Goal: Book appointment/travel/reservation

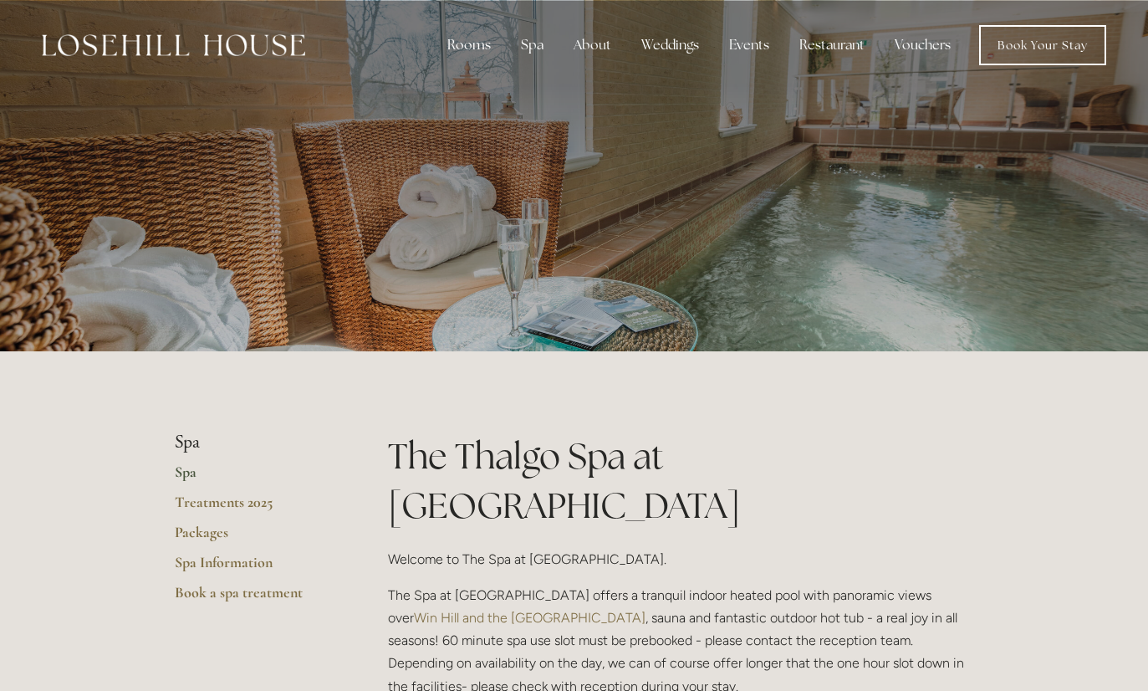
click at [475, 47] on div "Rooms" at bounding box center [469, 44] width 70 height 33
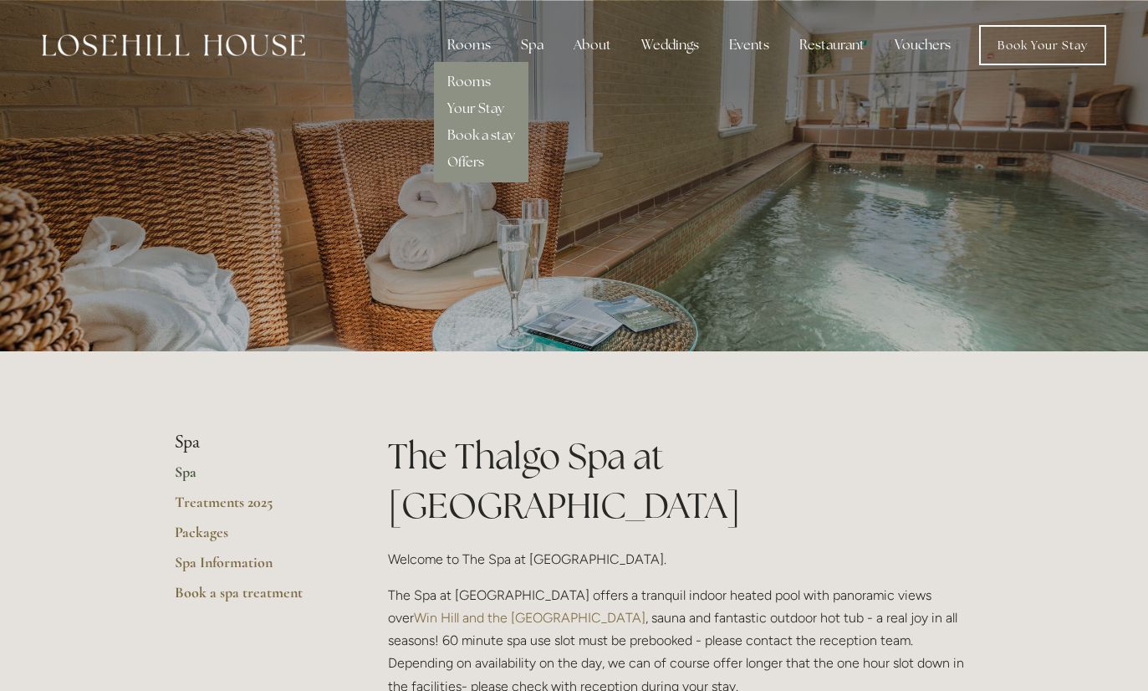
click at [466, 84] on link "Rooms" at bounding box center [468, 82] width 43 height 18
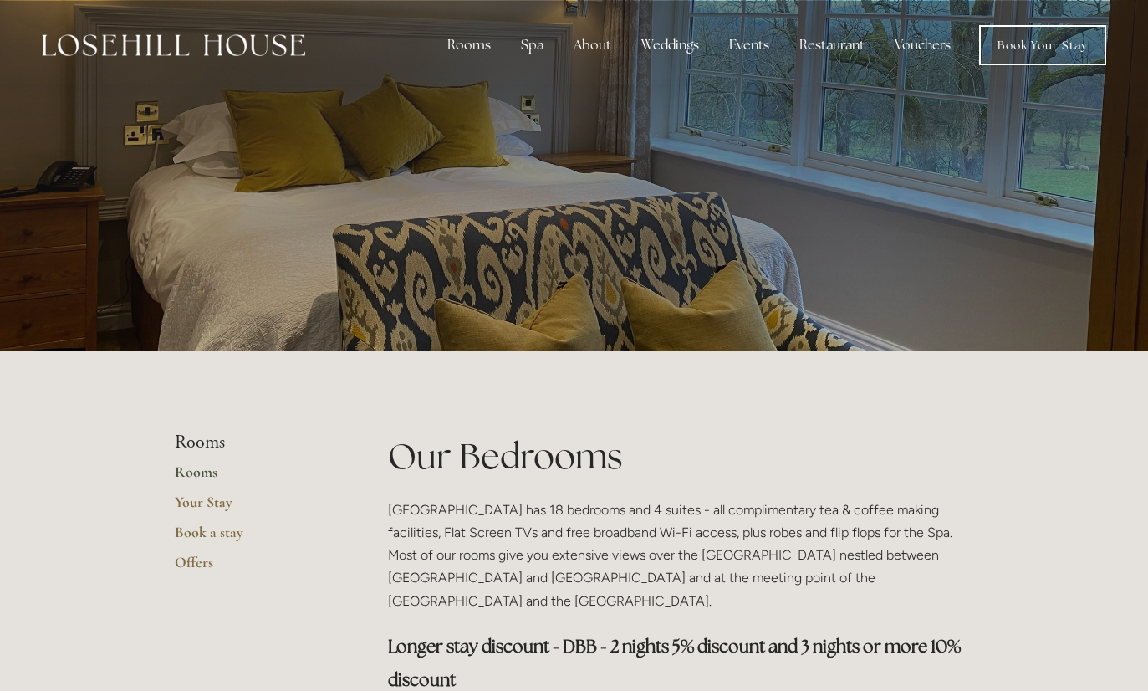
click at [477, 46] on div "Rooms" at bounding box center [469, 44] width 70 height 33
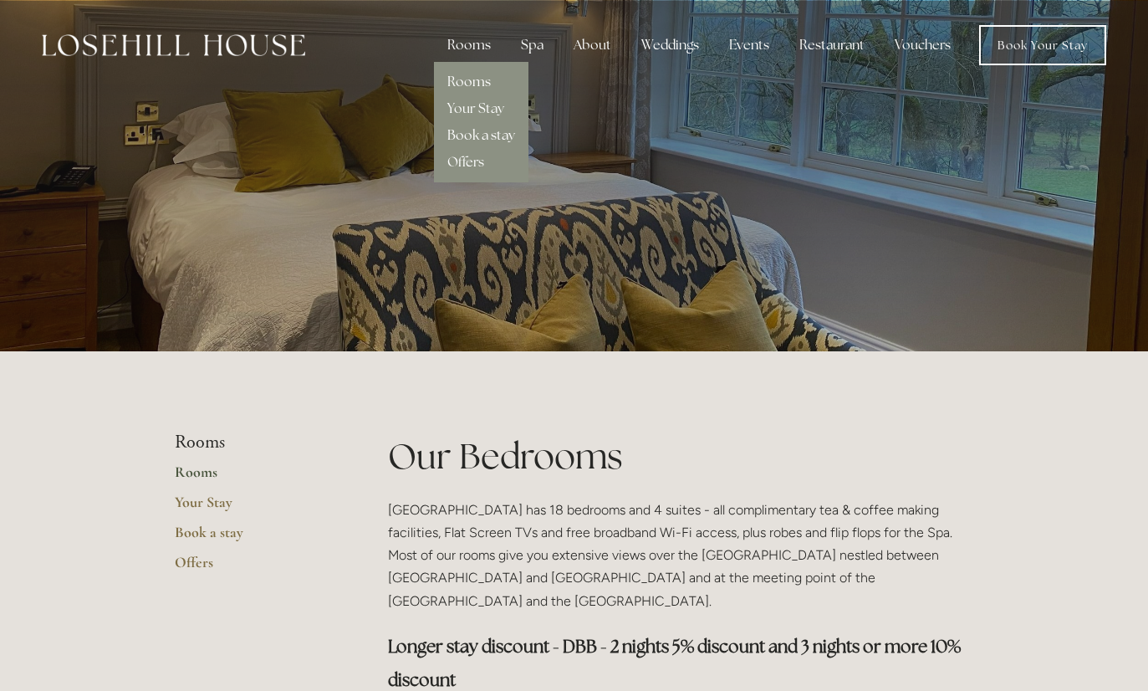
click at [479, 135] on link "Book a stay" at bounding box center [481, 135] width 68 height 18
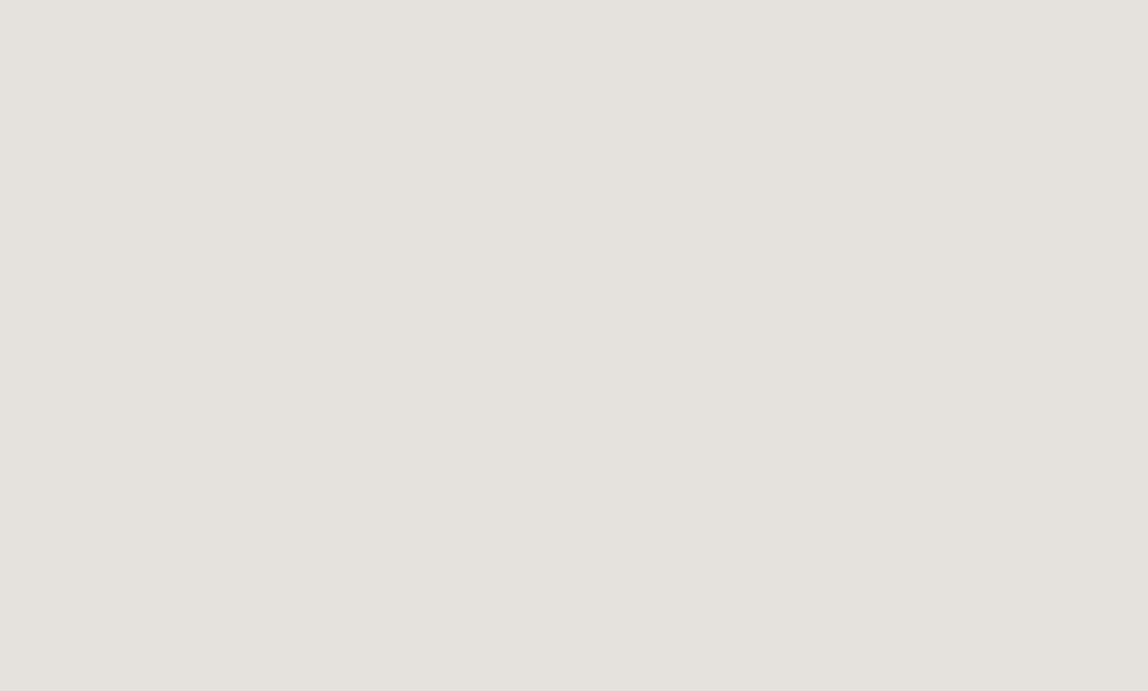
scroll to position [512, 0]
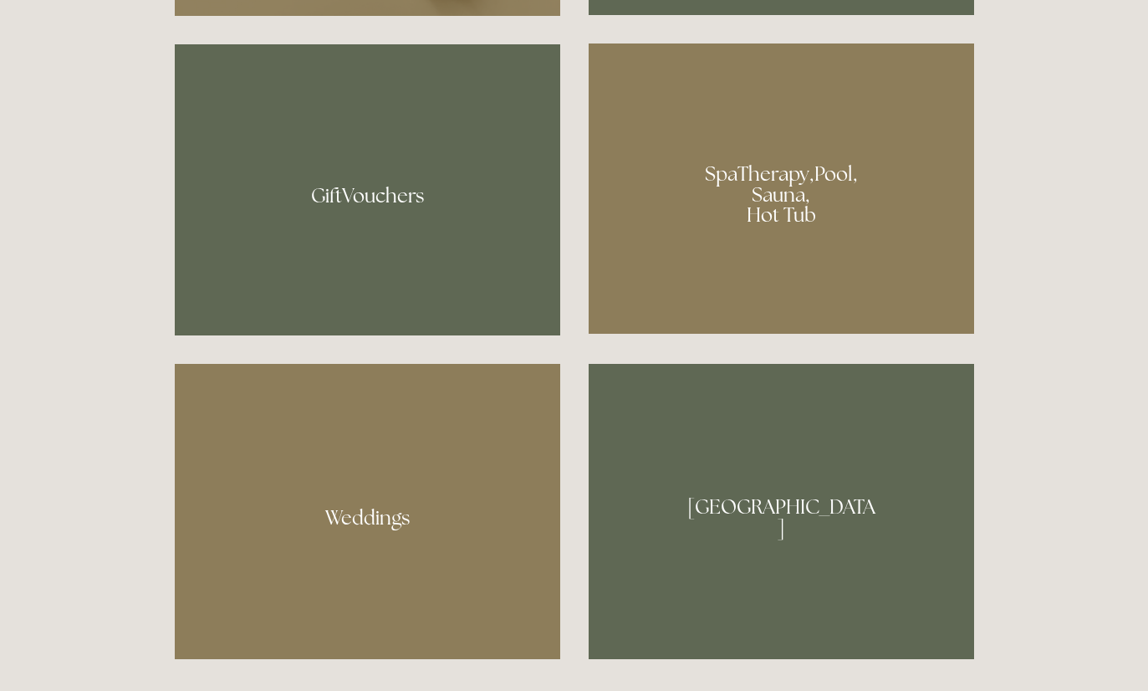
scroll to position [1479, 0]
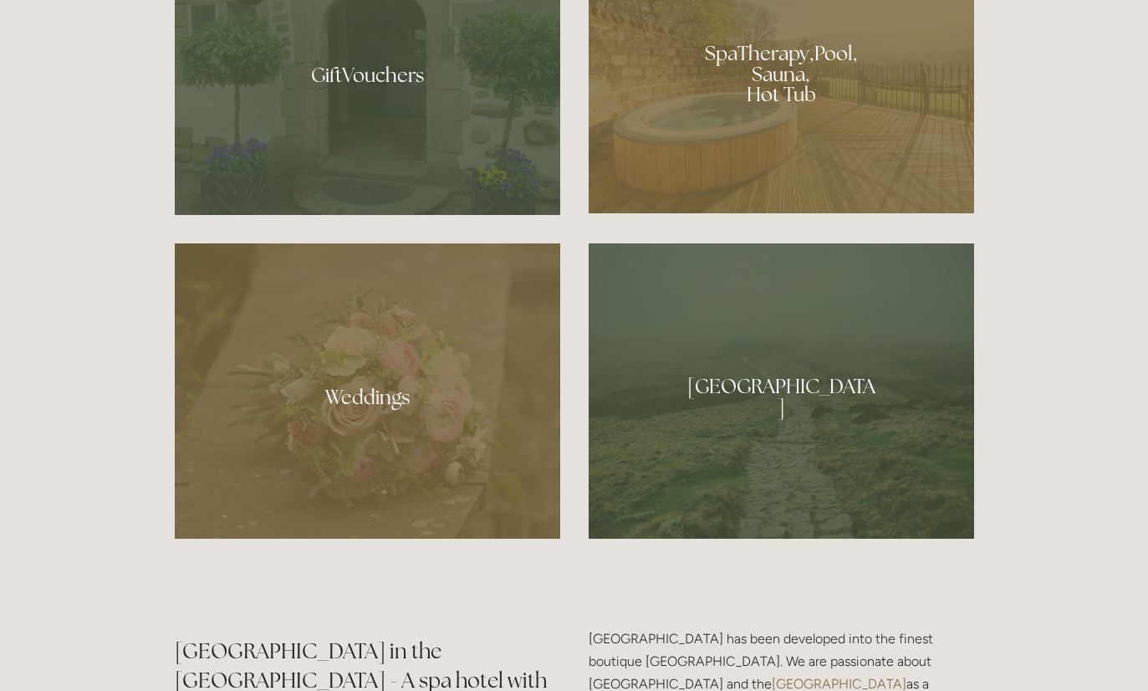
click at [808, 453] on div at bounding box center [781, 390] width 385 height 295
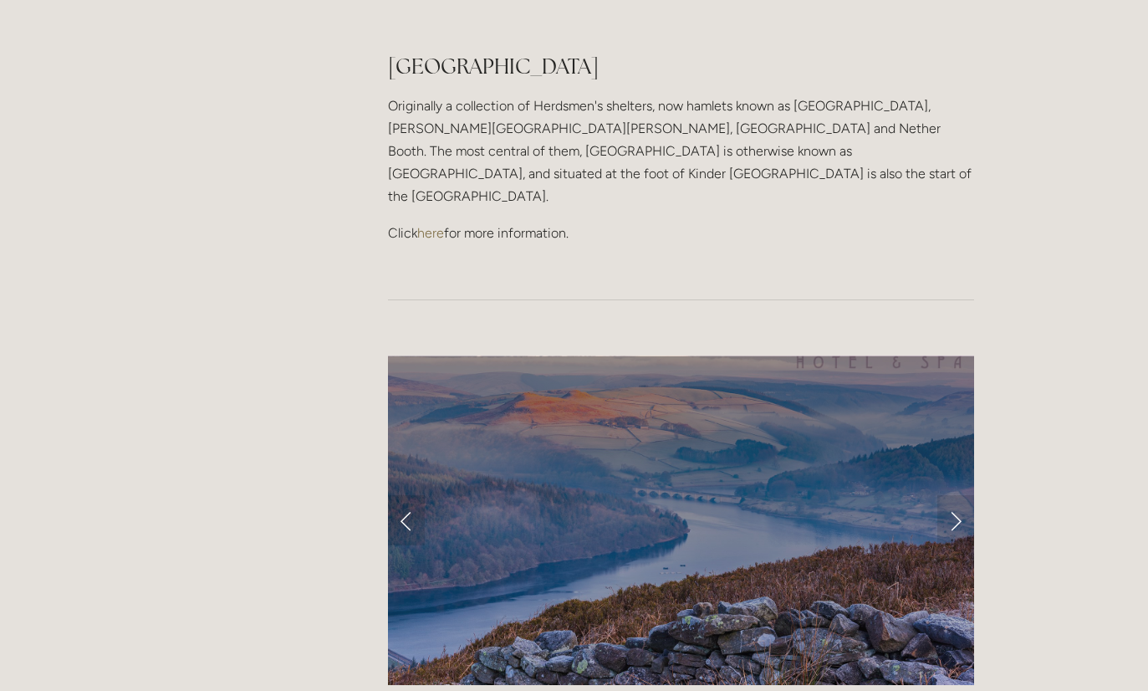
scroll to position [1334, 0]
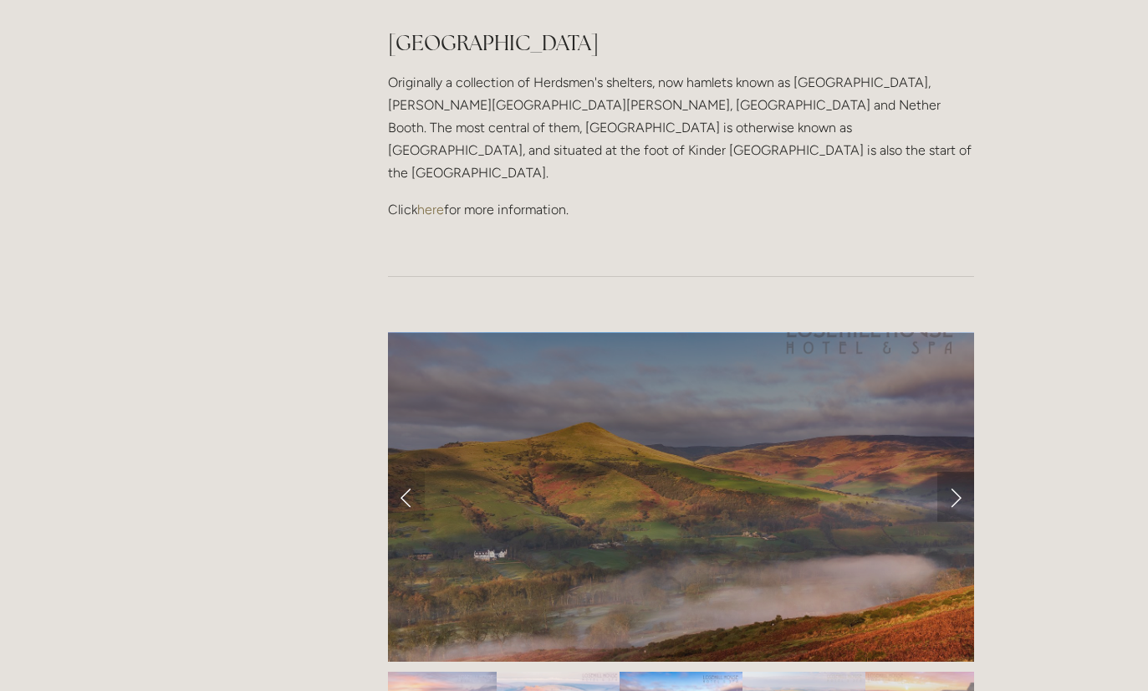
click at [944, 471] on link "Next Slide" at bounding box center [955, 496] width 37 height 50
click at [956, 471] on link "Next Slide" at bounding box center [955, 496] width 37 height 50
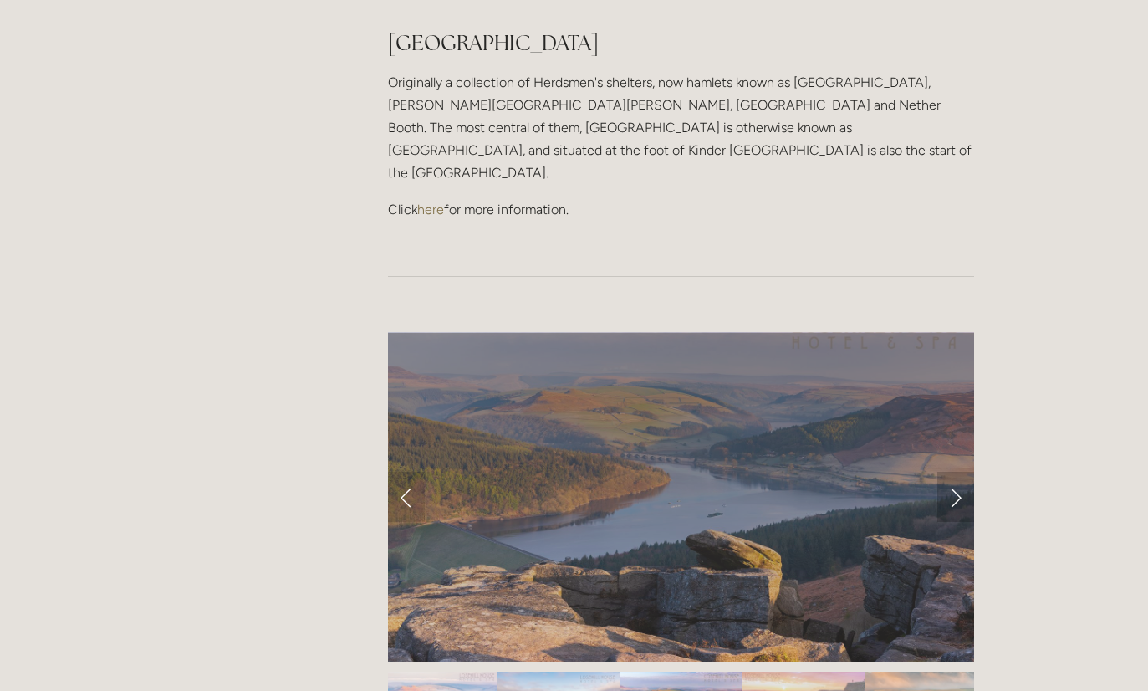
click at [956, 471] on link "Next Slide" at bounding box center [955, 496] width 37 height 50
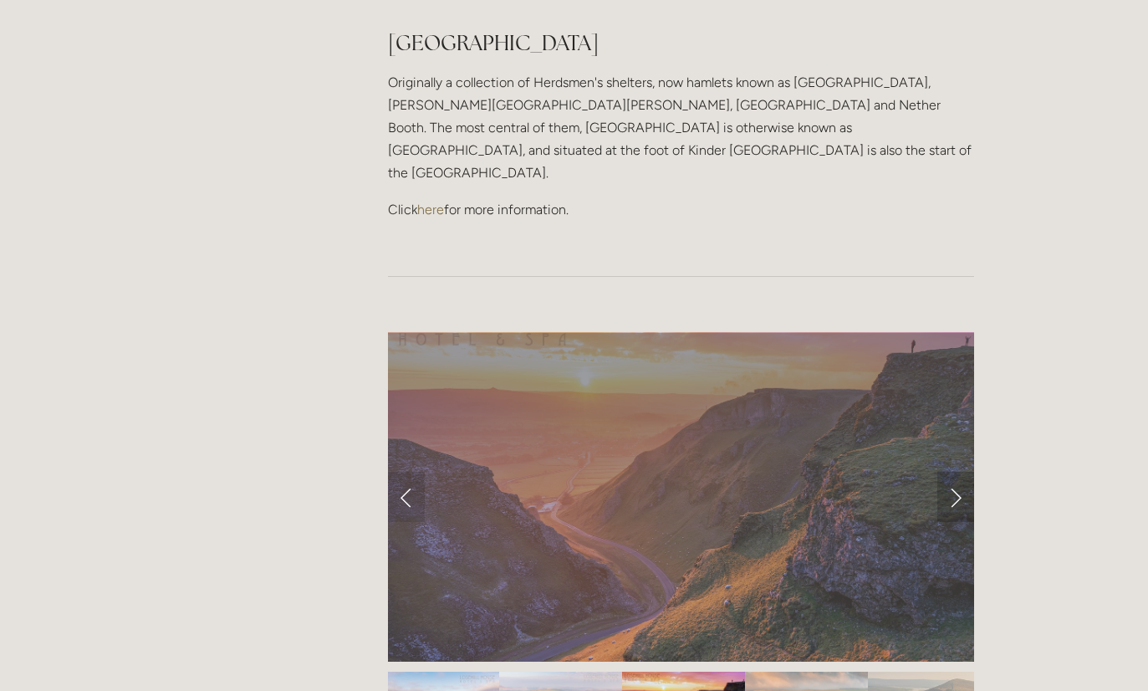
click at [956, 471] on link "Next Slide" at bounding box center [955, 496] width 37 height 50
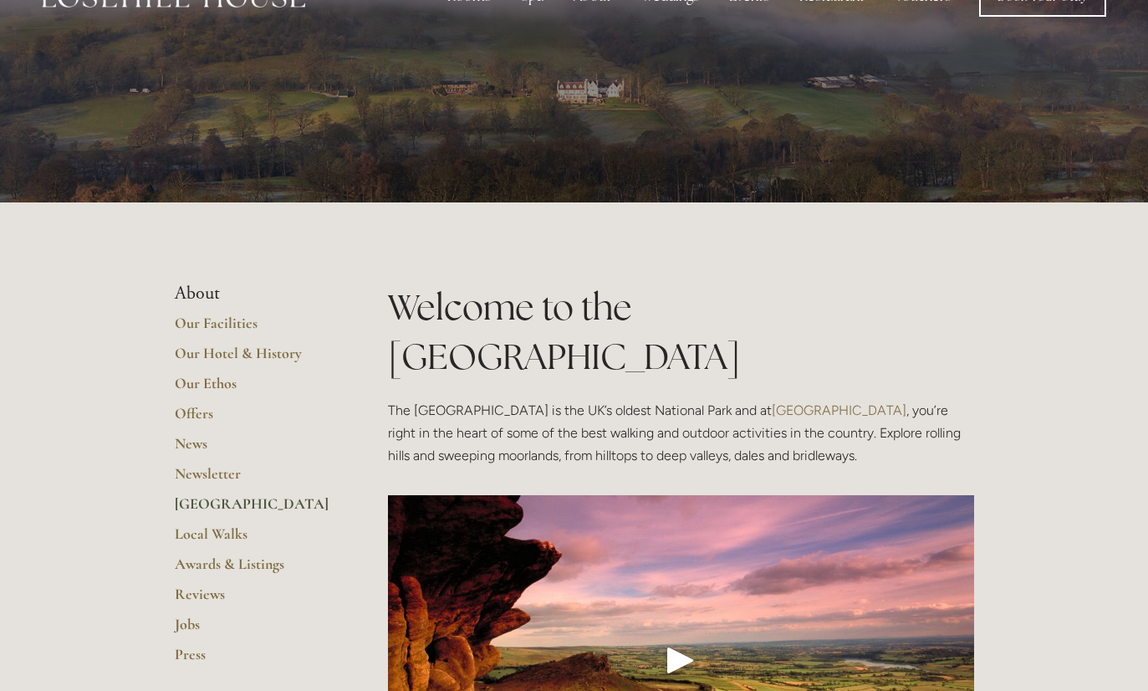
scroll to position [0, 0]
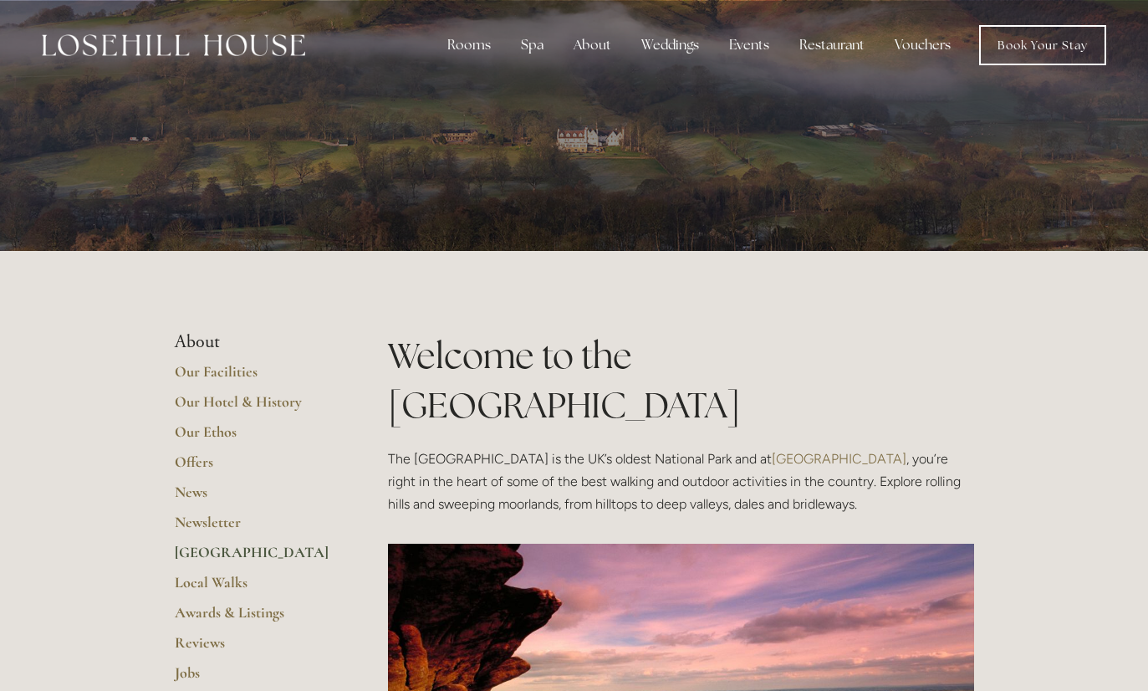
click at [535, 47] on div "Spa" at bounding box center [531, 44] width 49 height 33
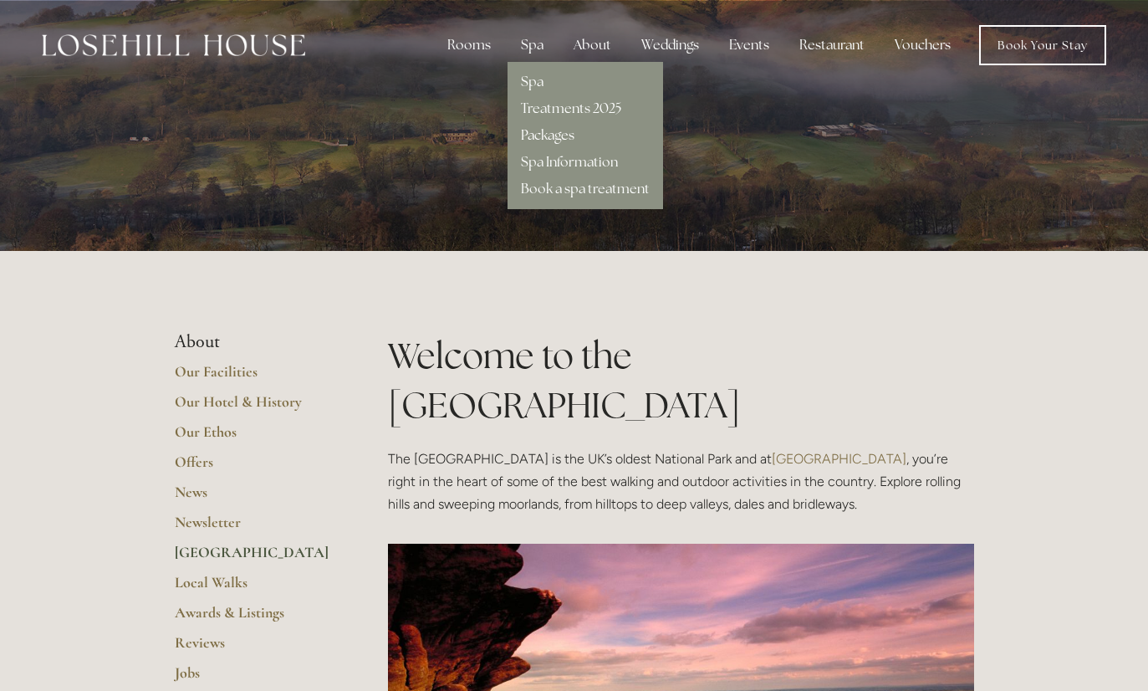
click at [543, 136] on link "Packages" at bounding box center [548, 135] width 54 height 18
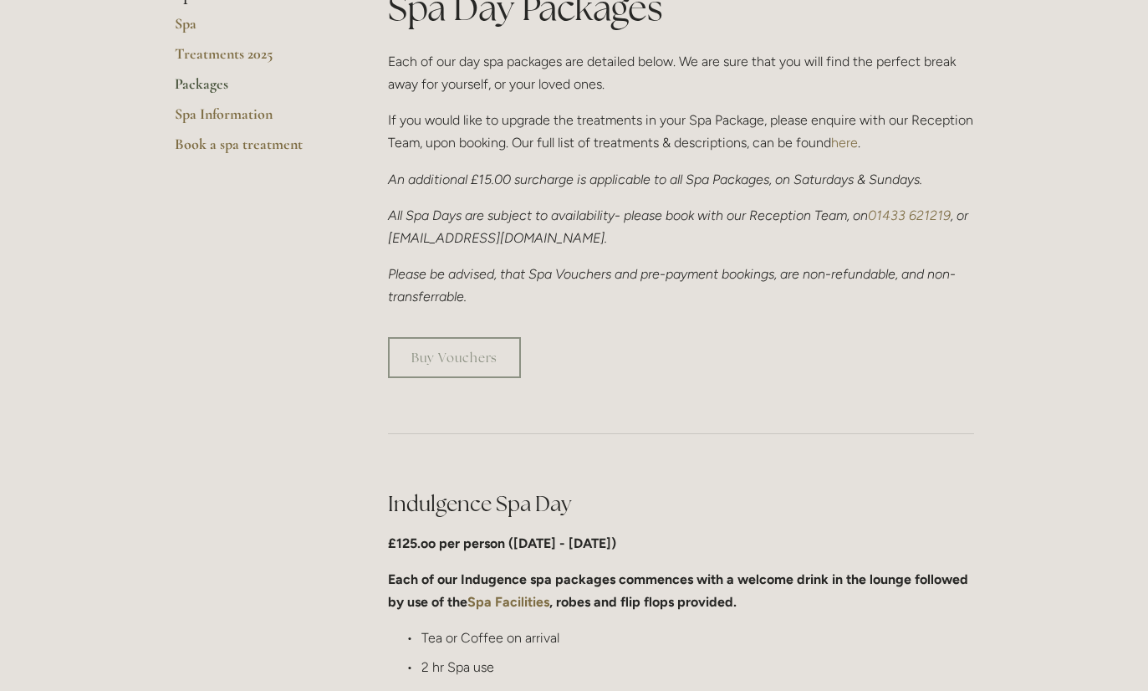
scroll to position [427, 0]
